Goal: Find specific page/section: Find specific page/section

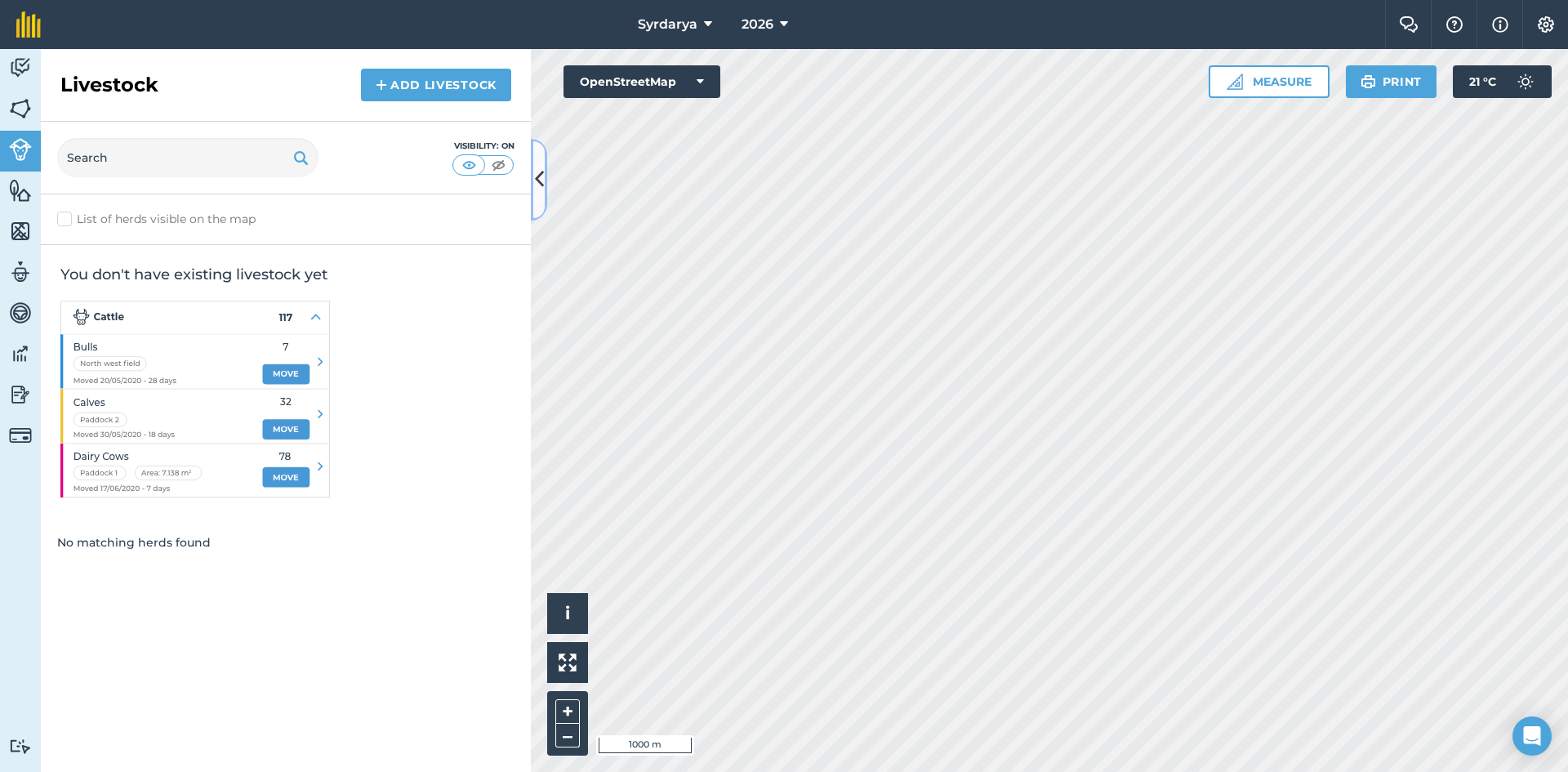
click at [542, 191] on icon at bounding box center [539, 178] width 9 height 29
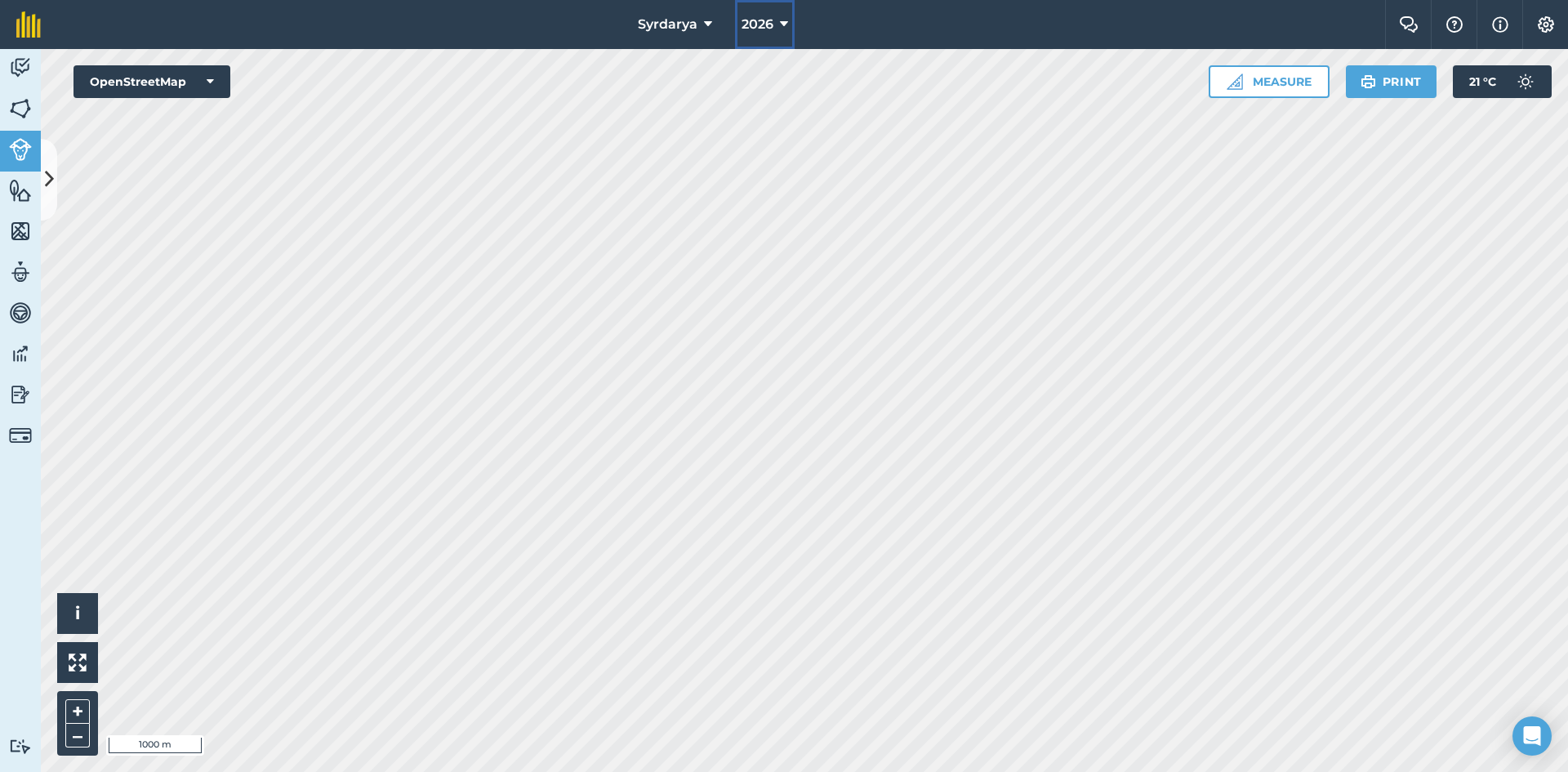
click at [759, 30] on span "2026" at bounding box center [757, 25] width 32 height 20
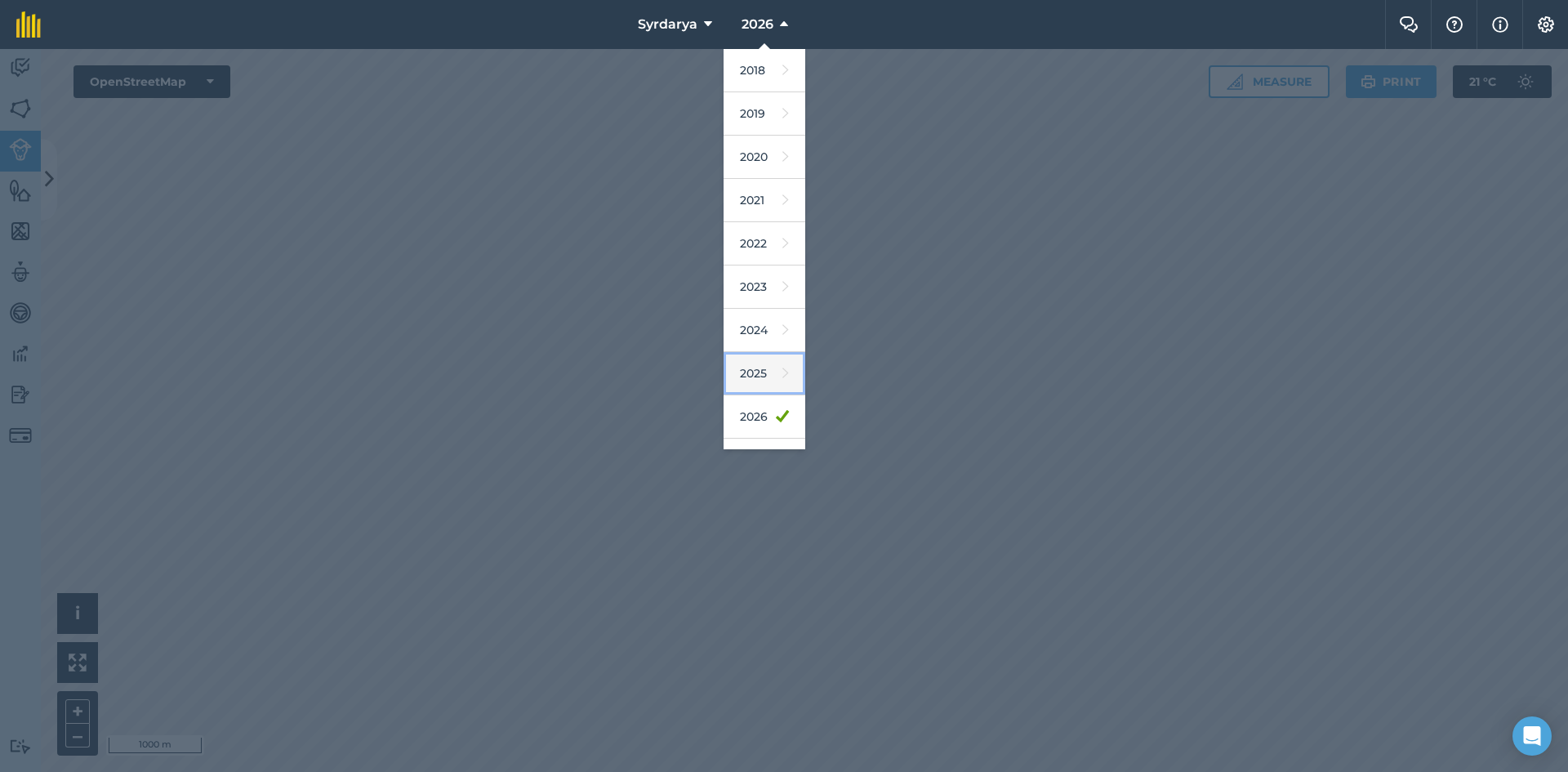
click at [763, 369] on link "2025" at bounding box center [764, 374] width 81 height 44
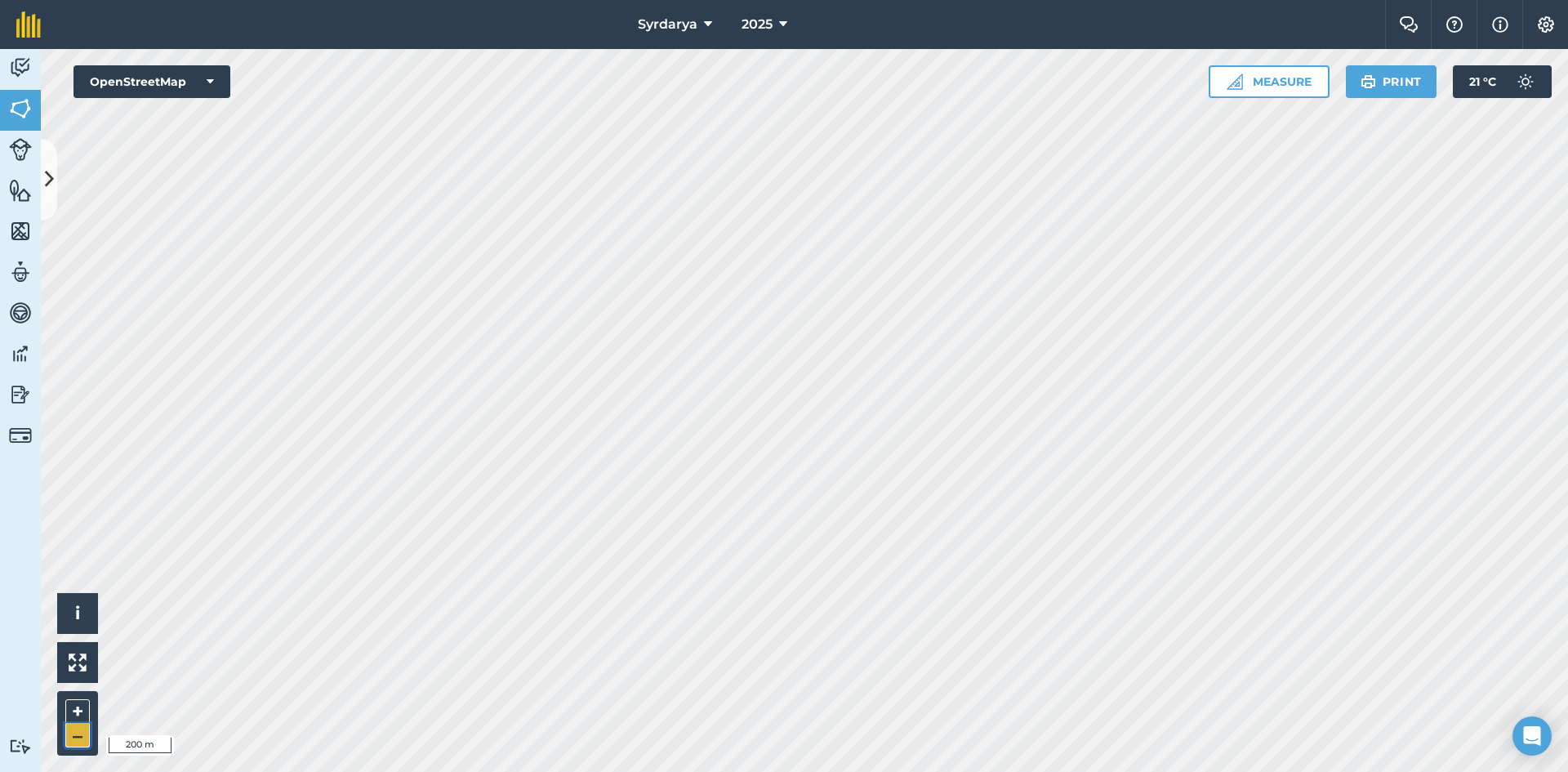
click at [72, 735] on button "–" at bounding box center [77, 735] width 25 height 24
